Goal: Navigation & Orientation: Find specific page/section

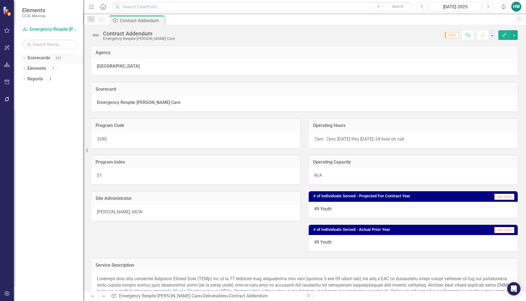
click at [29, 56] on link "Scorecards" at bounding box center [38, 58] width 23 height 6
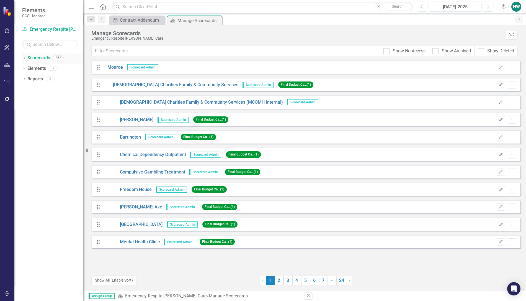
click at [26, 59] on div "Dropdown Scorecards 262" at bounding box center [52, 58] width 61 height 11
click at [22, 58] on icon "Dropdown" at bounding box center [24, 58] width 4 height 3
click at [26, 68] on icon "Dropdown" at bounding box center [27, 67] width 4 height 3
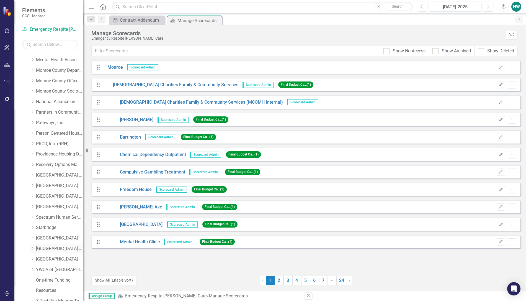
scroll to position [235, 0]
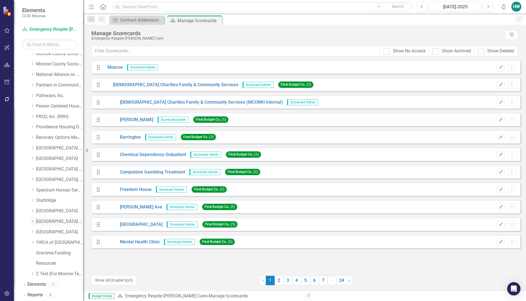
click at [34, 222] on icon "Dropdown" at bounding box center [32, 220] width 4 height 3
click at [39, 221] on icon at bounding box center [38, 221] width 1 height 3
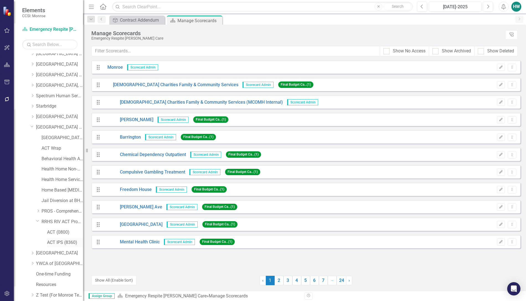
click at [58, 243] on link "ACT IPS (8360)" at bounding box center [65, 242] width 36 height 6
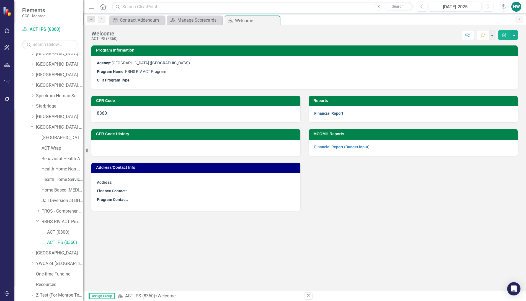
click at [333, 112] on link "Financial Report" at bounding box center [328, 113] width 29 height 4
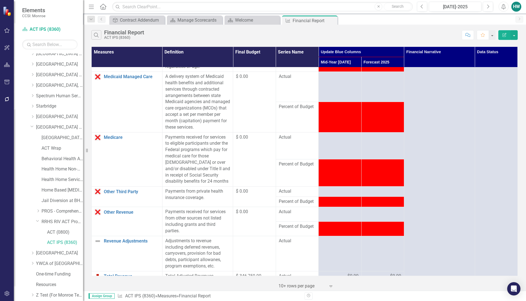
scroll to position [485, 0]
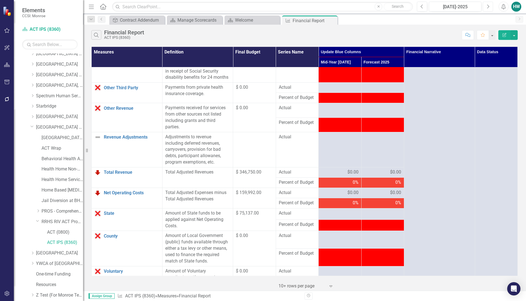
click at [488, 5] on icon "Next" at bounding box center [488, 6] width 3 height 5
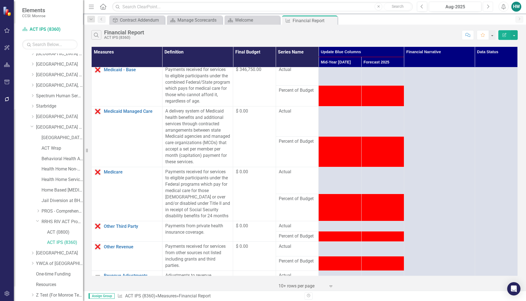
scroll to position [450, 0]
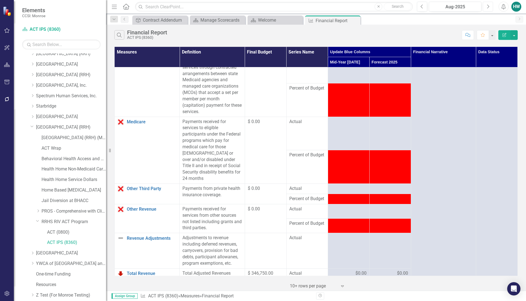
drag, startPoint x: 84, startPoint y: 216, endPoint x: 106, endPoint y: 222, distance: 22.5
click at [106, 222] on div "Resize" at bounding box center [108, 150] width 4 height 301
